Goal: Information Seeking & Learning: Check status

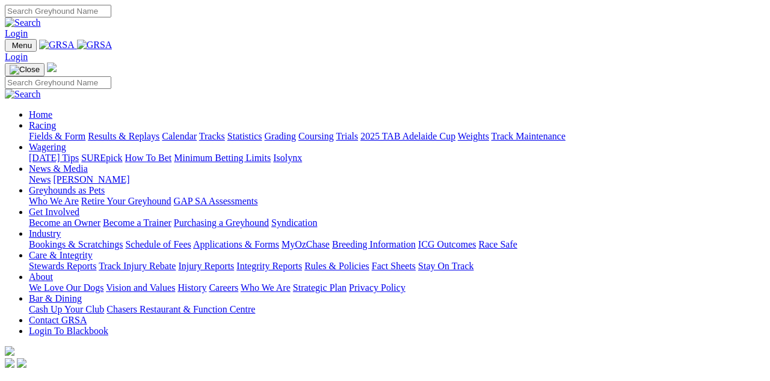
scroll to position [976, 0]
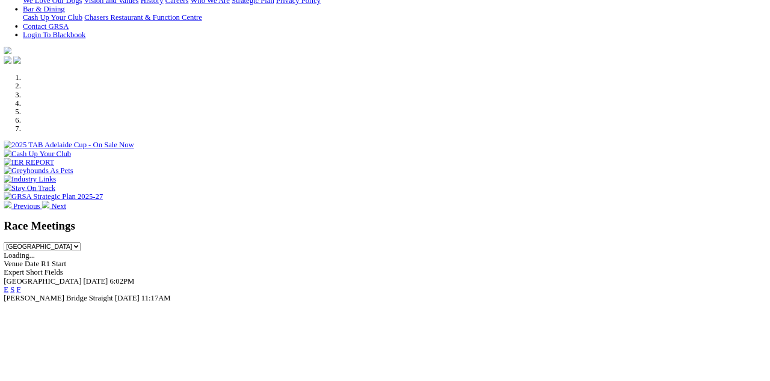
scroll to position [291, 0]
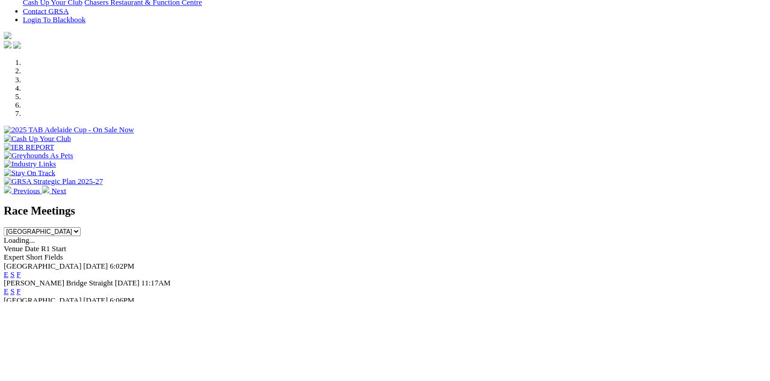
scroll to position [362, 0]
